Goal: Information Seeking & Learning: Learn about a topic

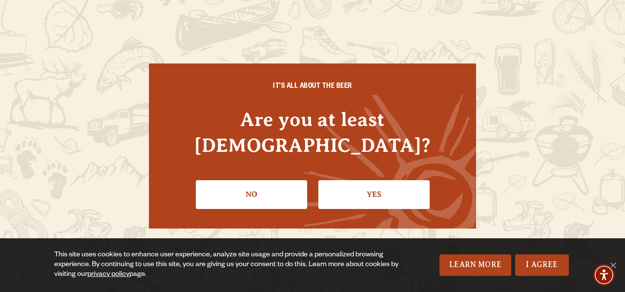
click at [367, 180] on link "Yes" at bounding box center [373, 194] width 111 height 28
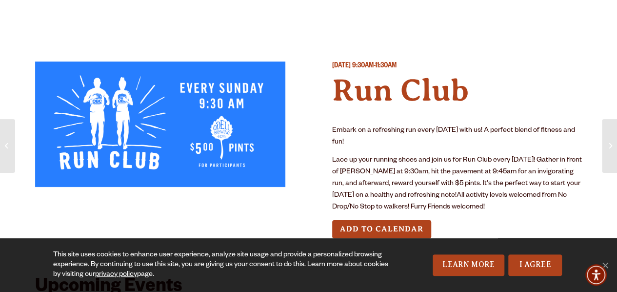
click at [524, 262] on link "I Agree" at bounding box center [536, 264] width 54 height 21
